Goal: Task Accomplishment & Management: Manage account settings

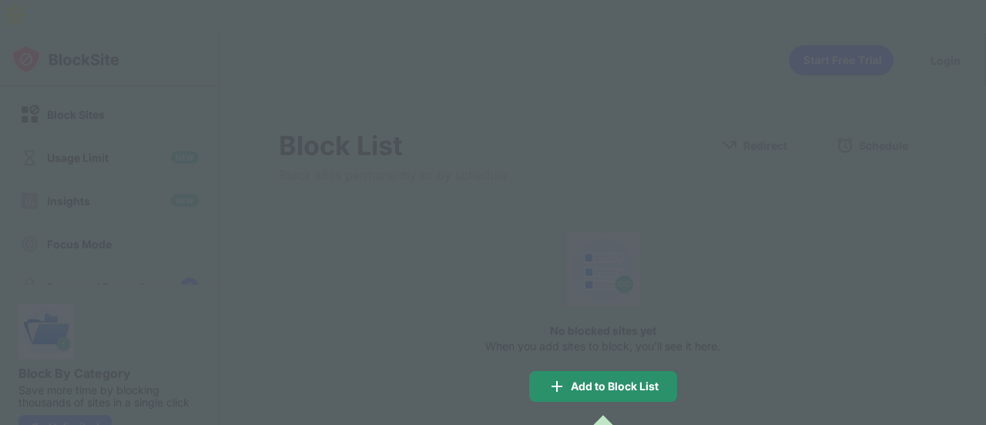
click at [572, 380] on div "Add to Block List" at bounding box center [615, 386] width 88 height 12
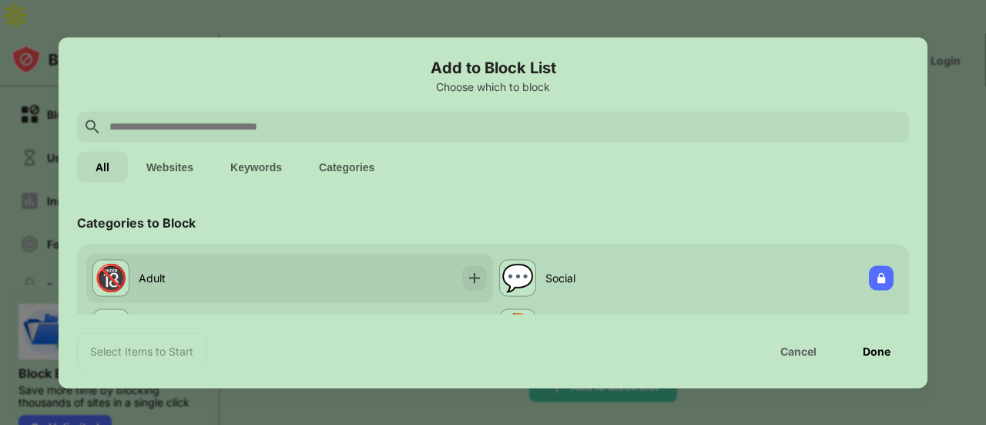
click at [109, 259] on div "🔞" at bounding box center [110, 277] width 37 height 37
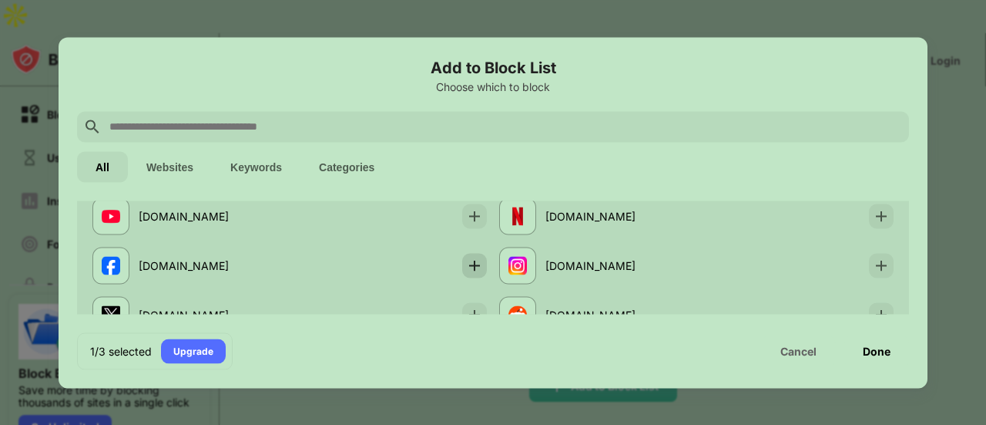
scroll to position [277, 0]
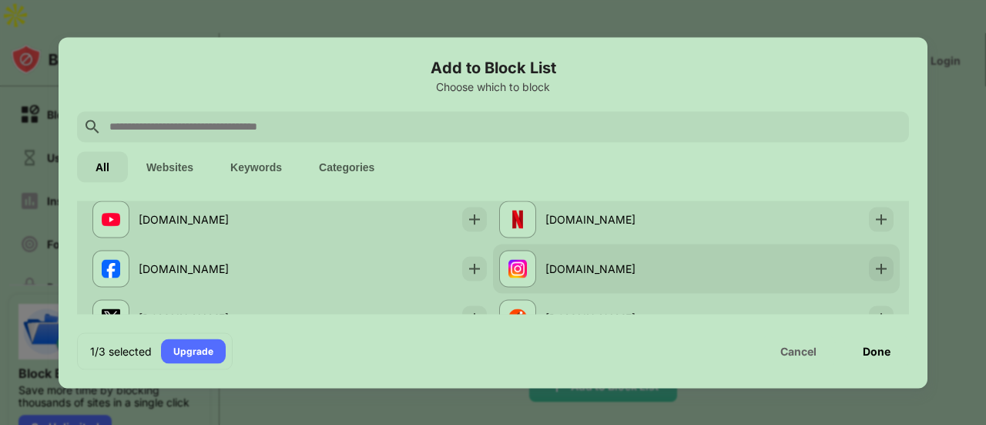
click at [881, 258] on div "instagram.com" at bounding box center [696, 267] width 407 height 49
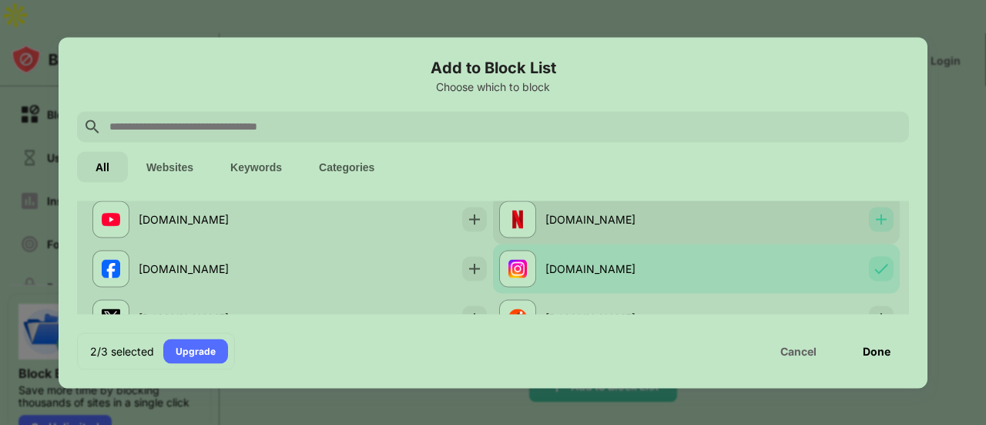
click at [874, 223] on img at bounding box center [881, 218] width 15 height 15
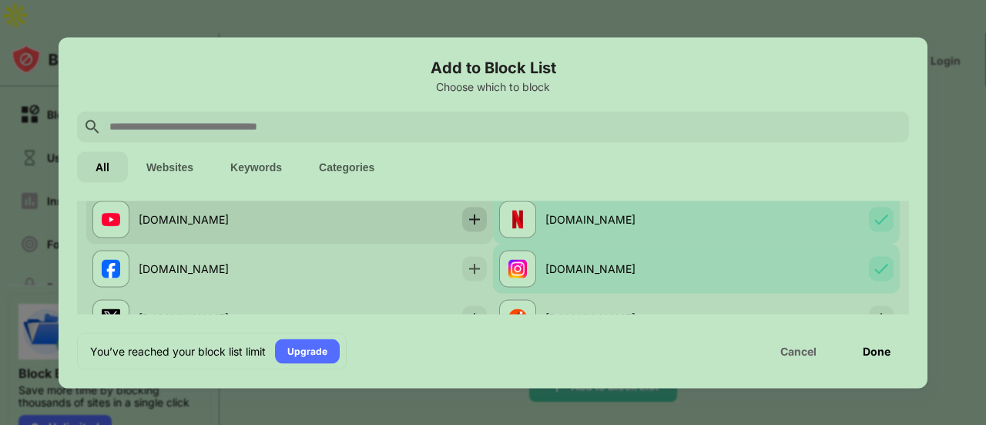
click at [473, 216] on img at bounding box center [474, 218] width 15 height 15
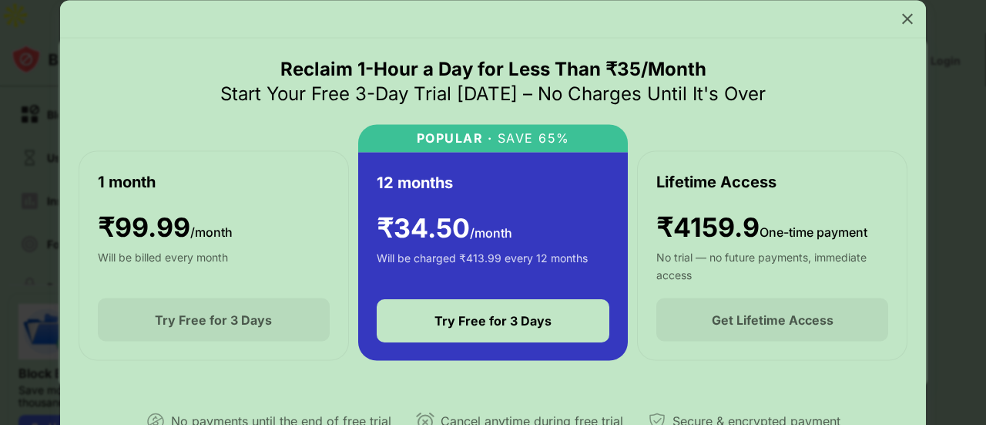
scroll to position [183, 0]
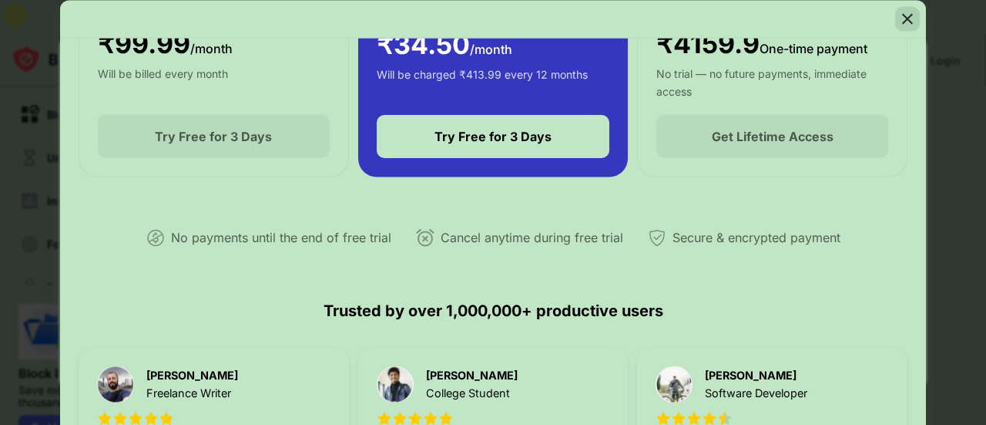
click at [898, 20] on div at bounding box center [907, 18] width 25 height 25
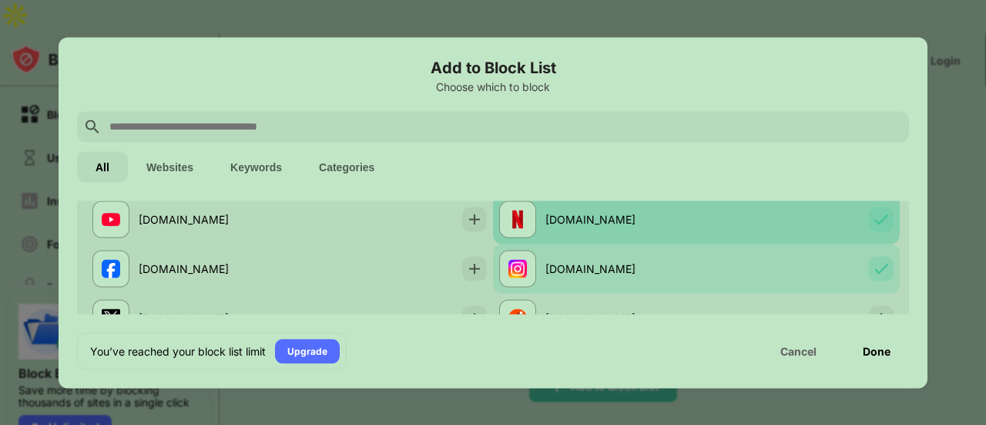
click at [631, 229] on div "netflix.com" at bounding box center [597, 218] width 197 height 37
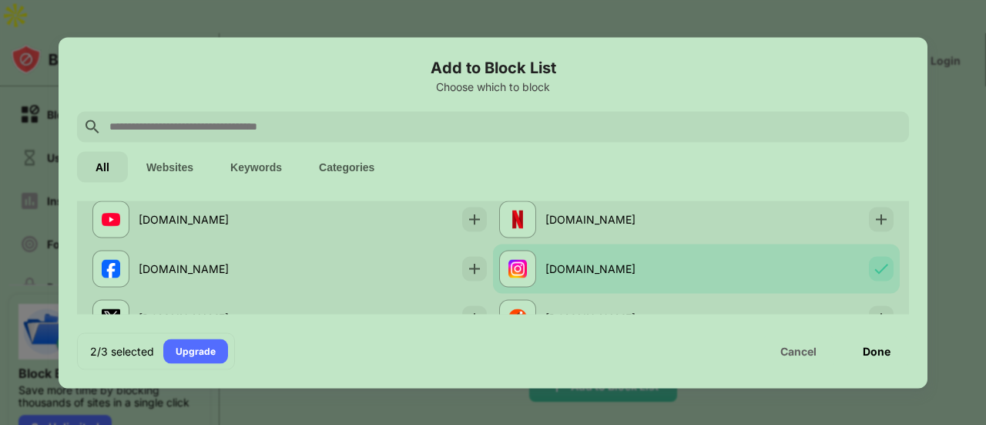
click at [470, 316] on div "Add to Block List Choose which to block All Websites Keywords Categories Catego…" at bounding box center [493, 212] width 832 height 314
click at [470, 307] on div at bounding box center [474, 317] width 25 height 25
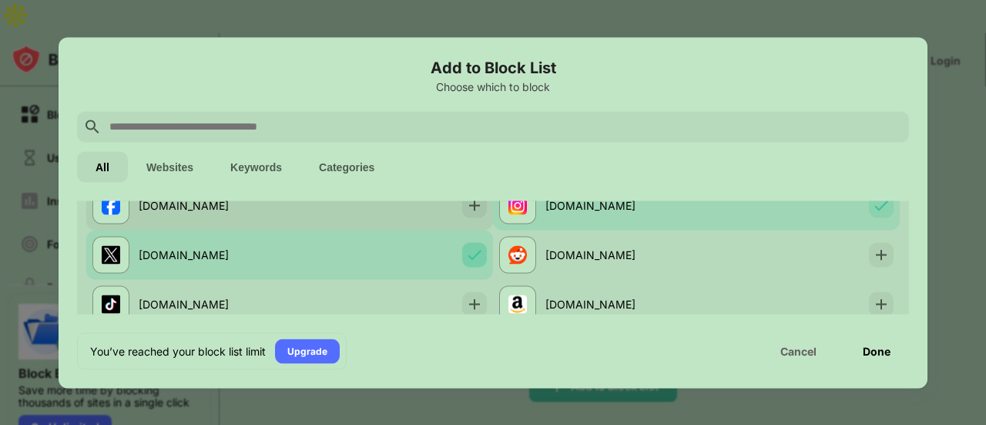
scroll to position [342, 0]
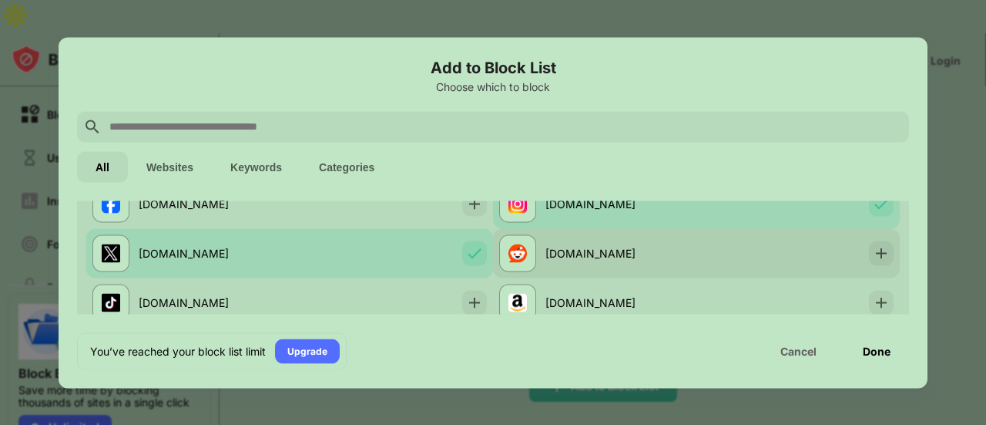
click at [855, 260] on div "reddit.com" at bounding box center [696, 252] width 407 height 49
click at [874, 260] on img at bounding box center [881, 252] width 15 height 15
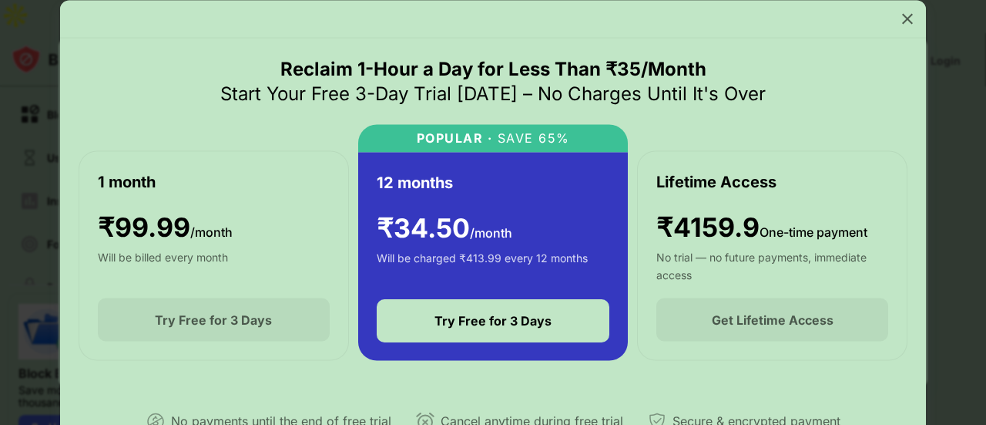
scroll to position [54, 0]
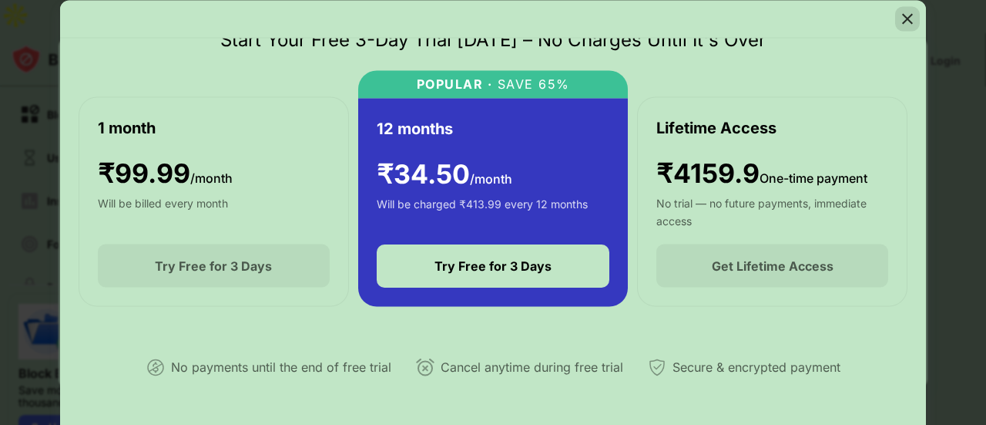
click at [906, 19] on img at bounding box center [907, 18] width 15 height 15
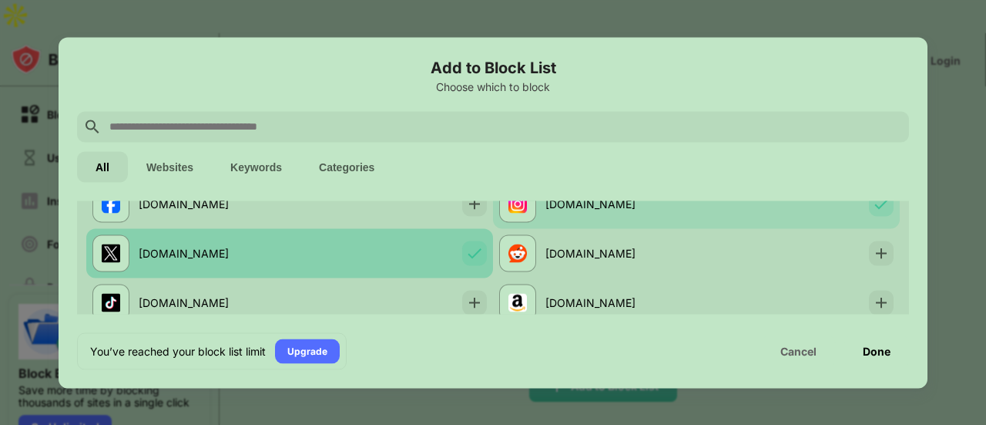
scroll to position [0, 0]
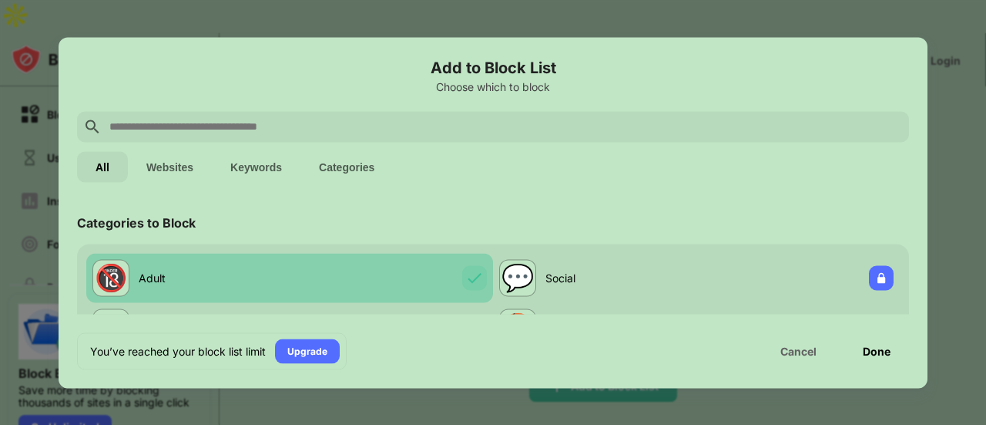
drag, startPoint x: 447, startPoint y: 263, endPoint x: 465, endPoint y: 275, distance: 21.6
click at [465, 275] on div "🔞 Adult" at bounding box center [289, 277] width 407 height 49
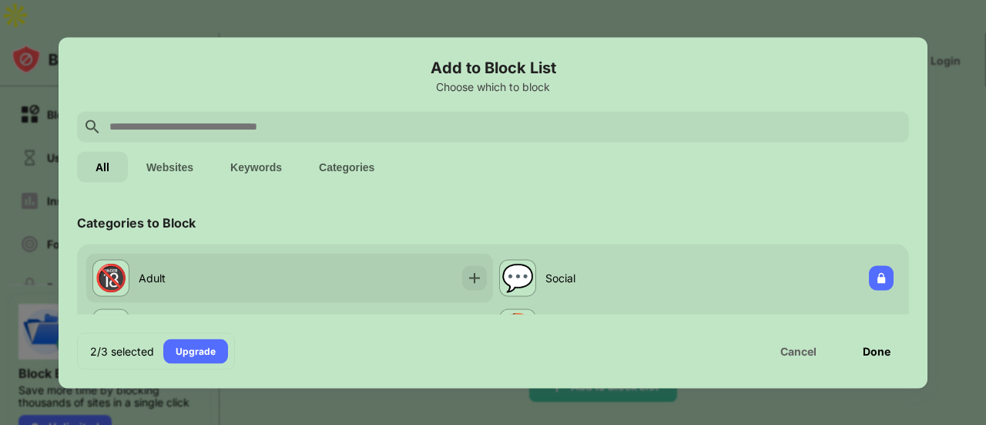
click at [467, 275] on img at bounding box center [474, 277] width 15 height 15
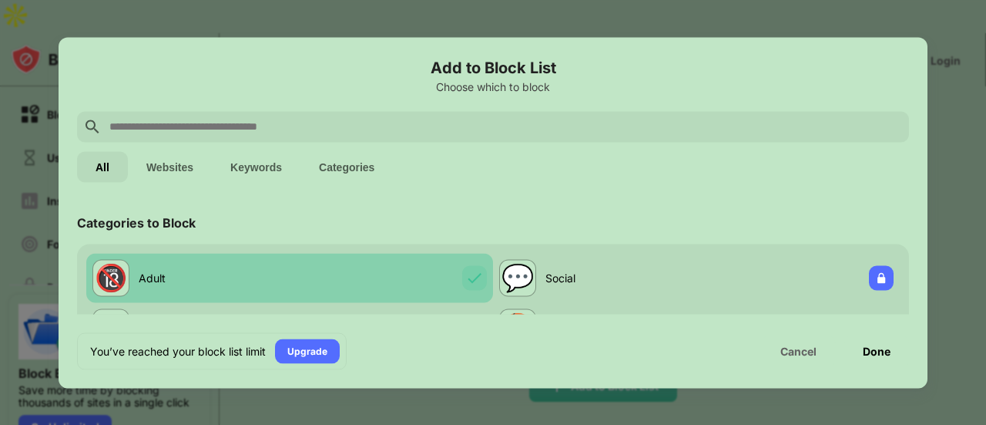
scroll to position [5, 0]
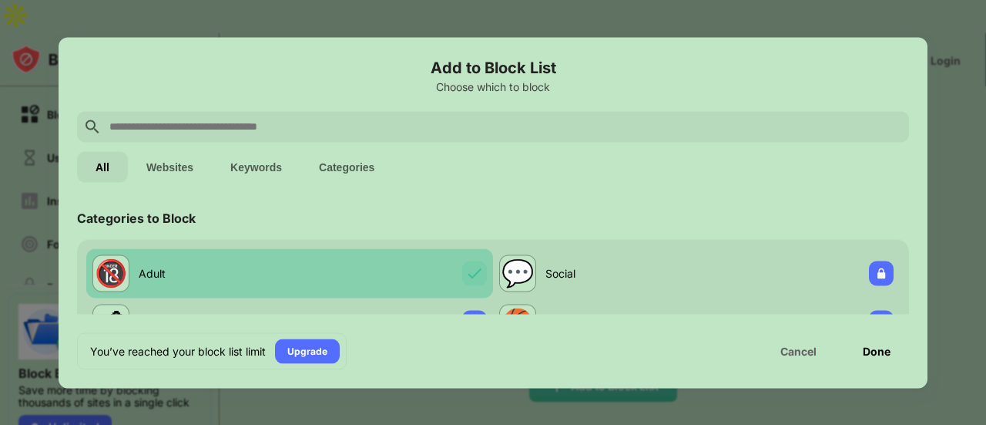
click at [467, 275] on img at bounding box center [474, 272] width 15 height 15
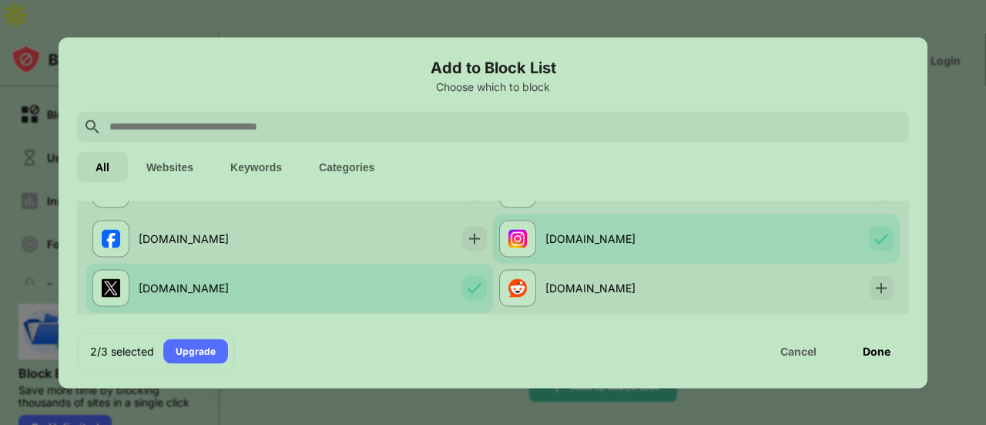
scroll to position [308, 0]
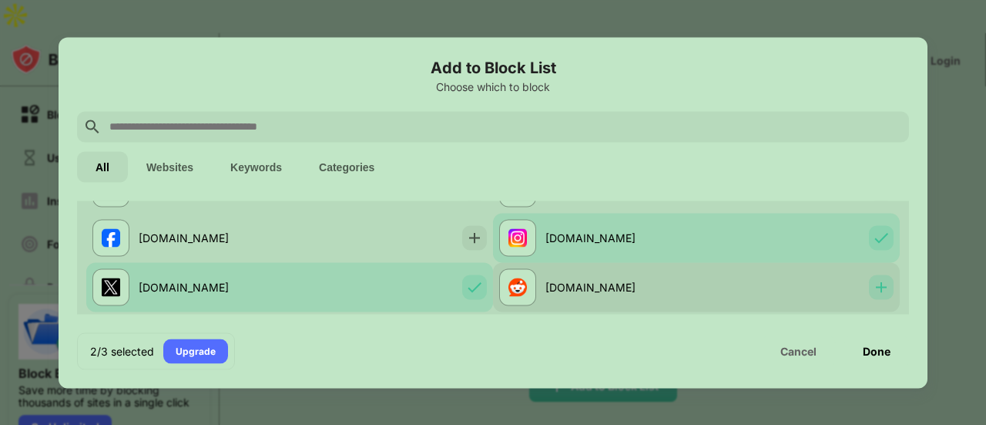
click at [874, 287] on img at bounding box center [881, 286] width 15 height 15
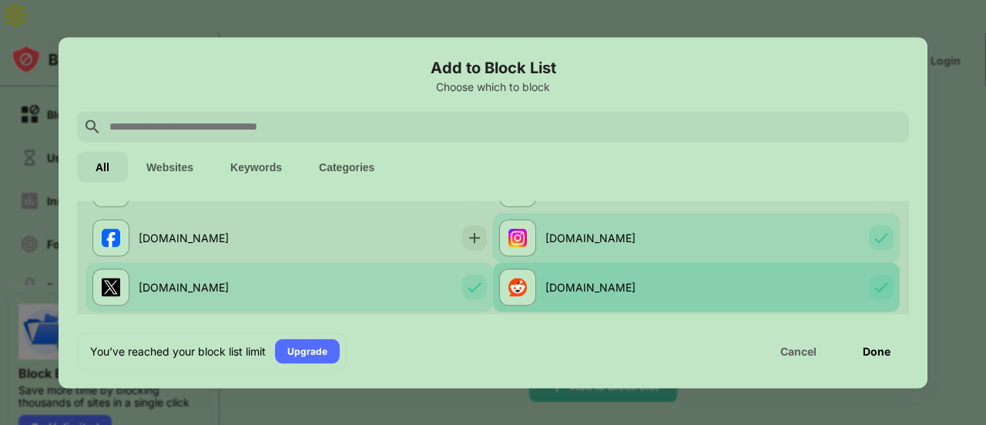
click at [811, 276] on div "reddit.com" at bounding box center [696, 286] width 407 height 49
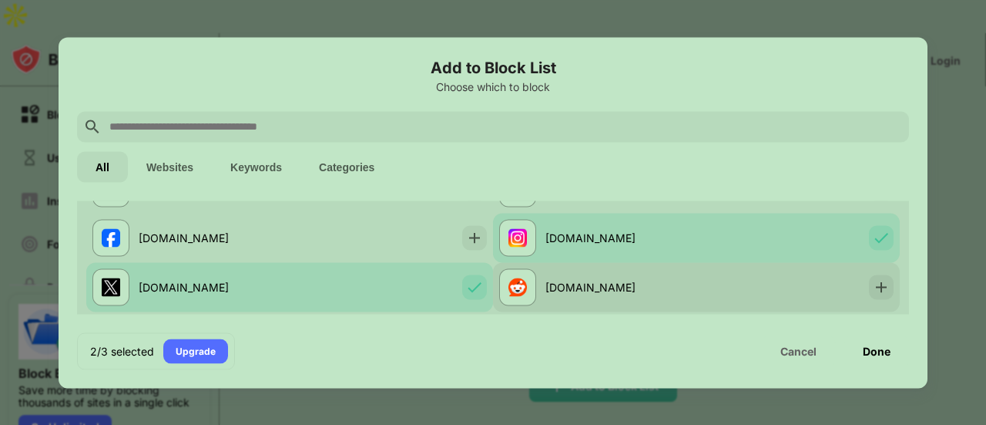
scroll to position [0, 0]
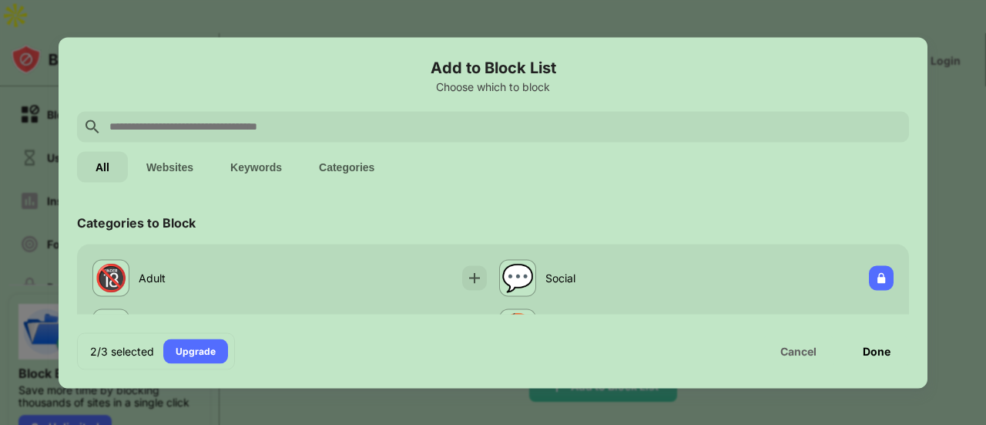
click at [891, 347] on div "Done" at bounding box center [876, 350] width 65 height 31
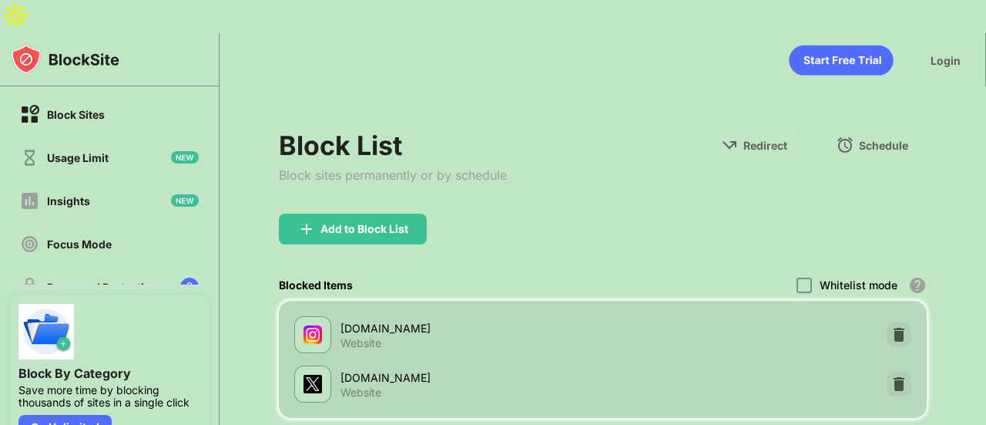
scroll to position [134, 0]
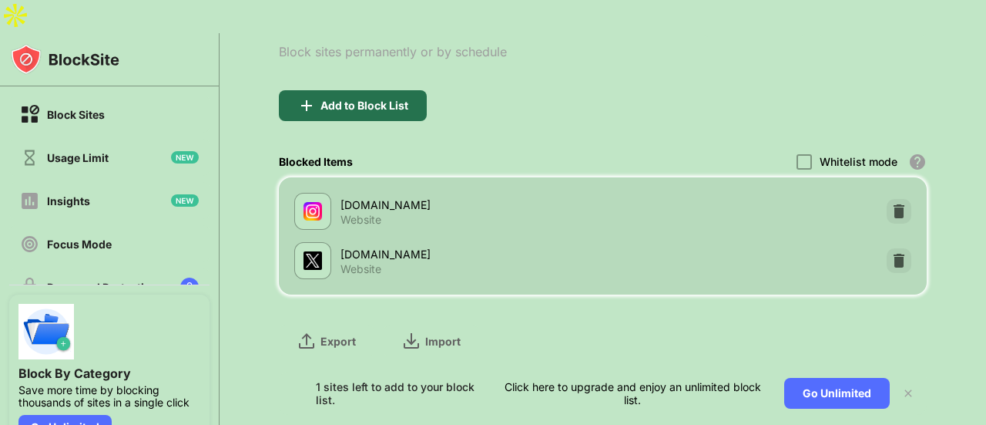
click at [337, 99] on div "Add to Block List" at bounding box center [364, 105] width 88 height 12
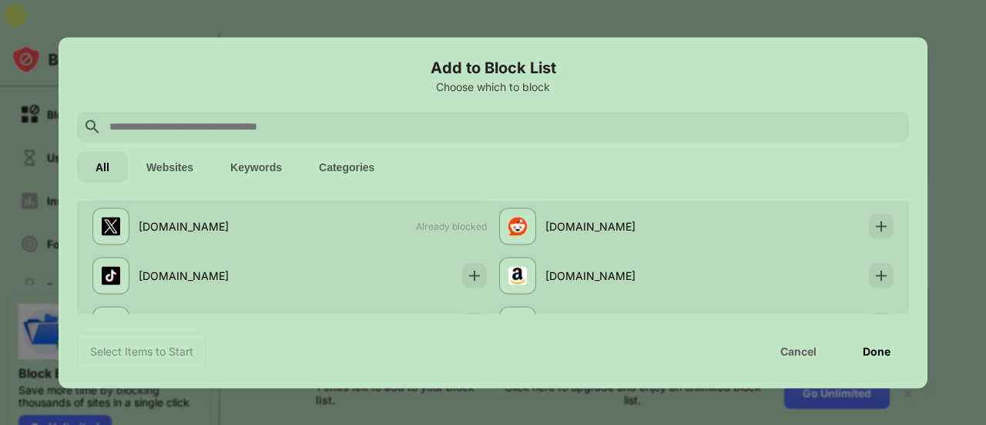
scroll to position [373, 0]
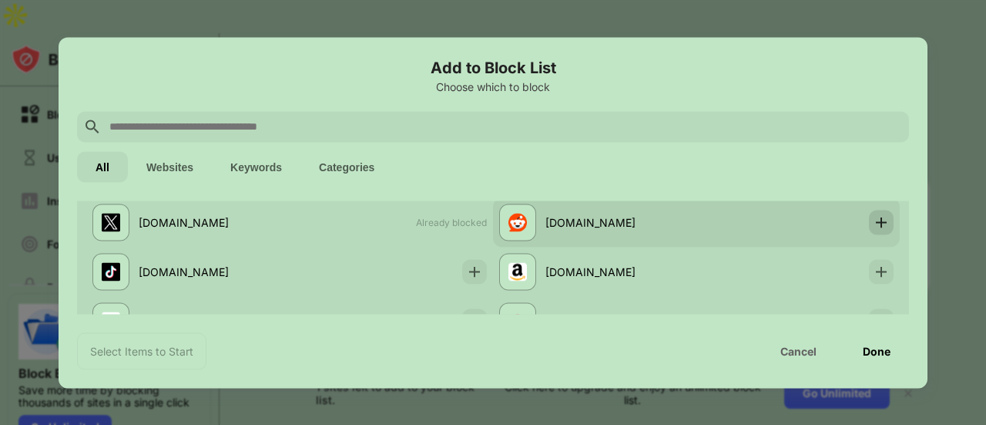
click at [877, 224] on img at bounding box center [881, 221] width 15 height 15
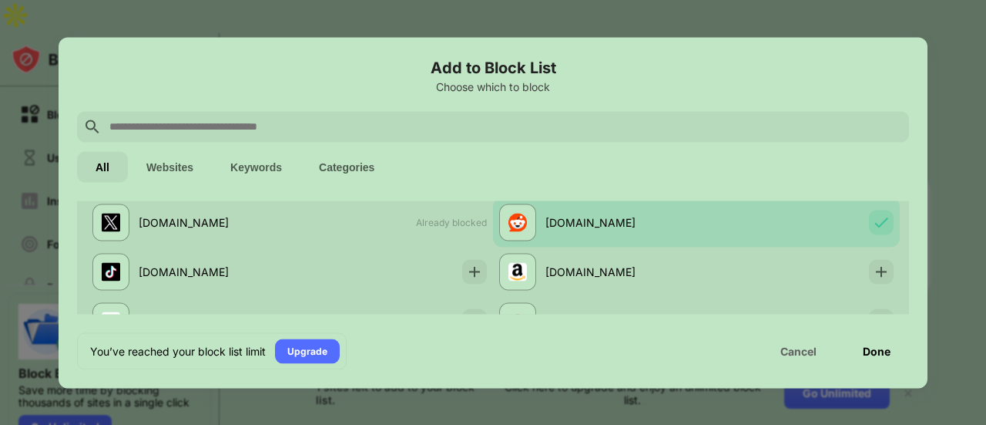
click at [881, 347] on div "Done" at bounding box center [877, 350] width 28 height 12
